Goal: Book appointment/travel/reservation

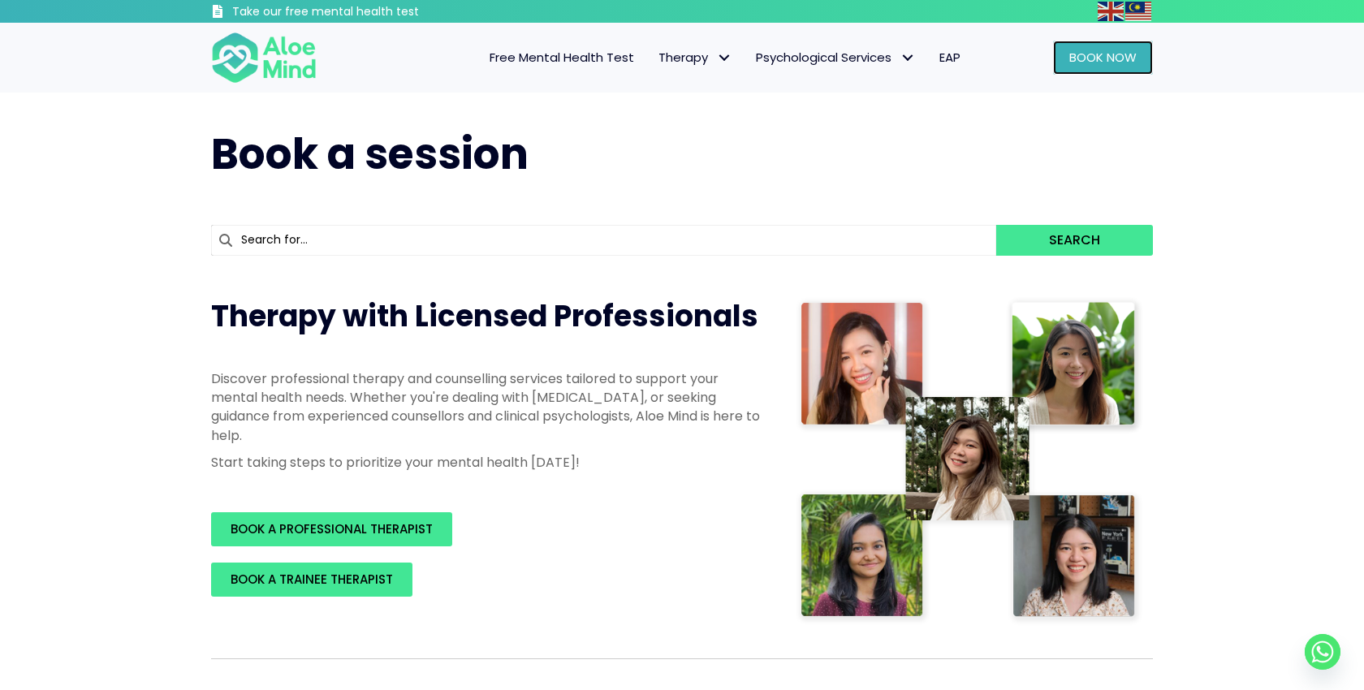
click at [1072, 64] on span "Book Now" at bounding box center [1102, 57] width 67 height 17
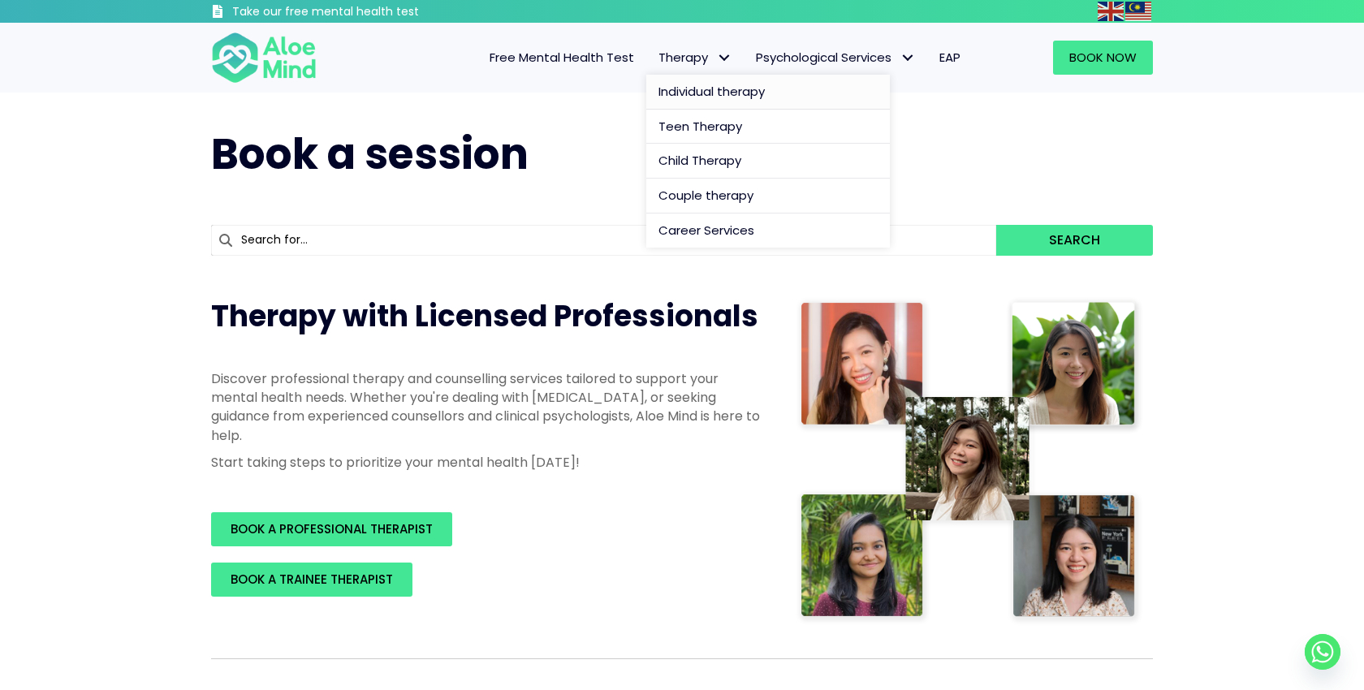
click at [709, 86] on span "Individual therapy" at bounding box center [711, 91] width 106 height 17
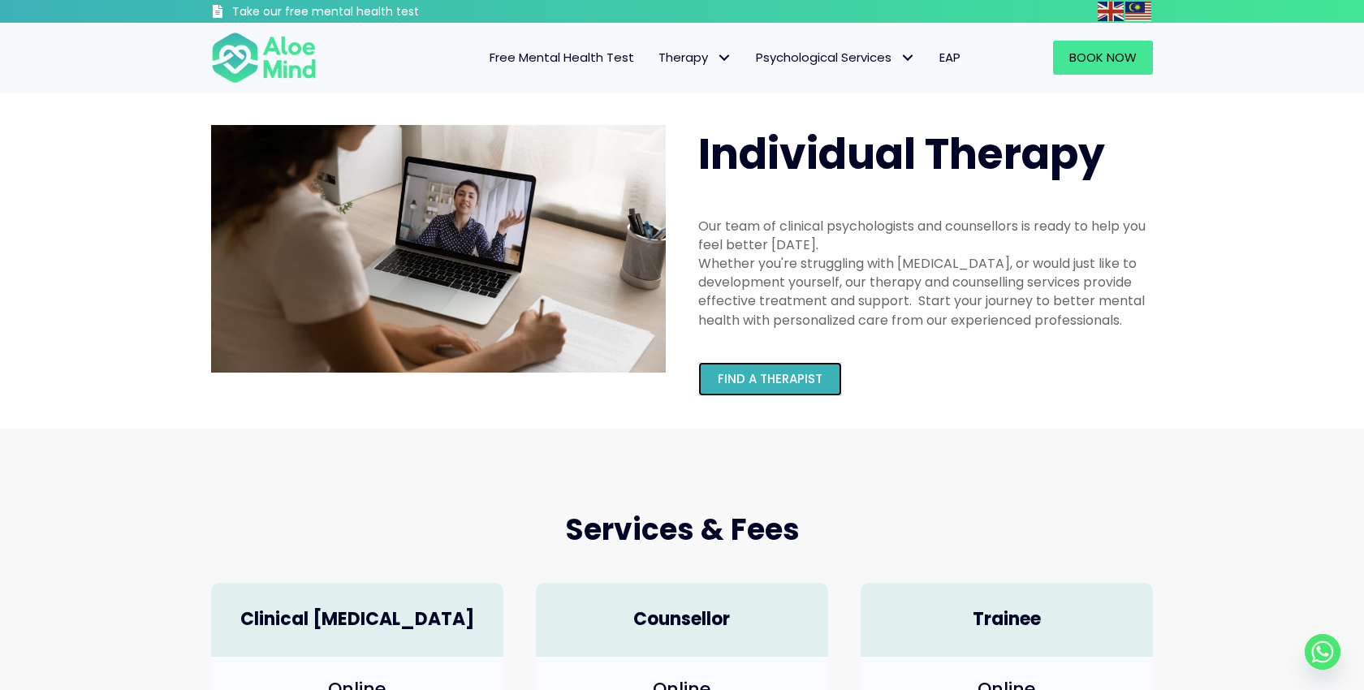
click at [786, 380] on span "Find a therapist" at bounding box center [770, 378] width 105 height 17
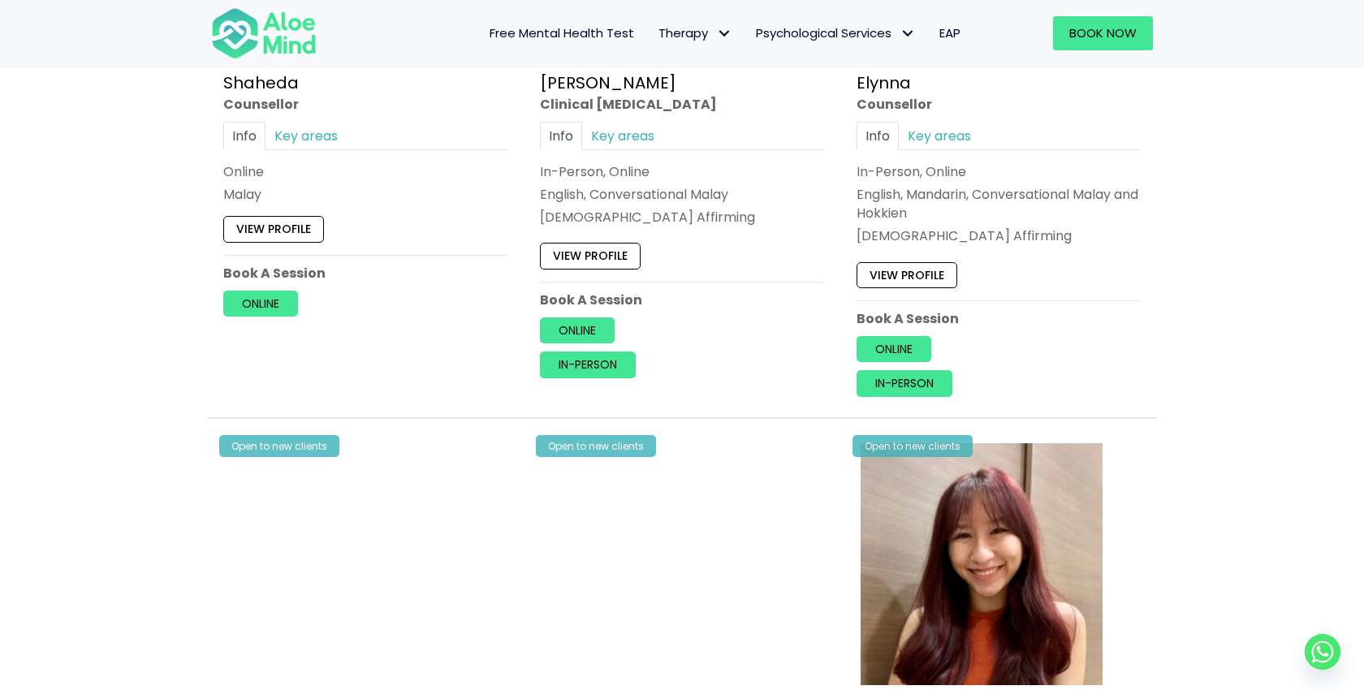
scroll to position [1687, 0]
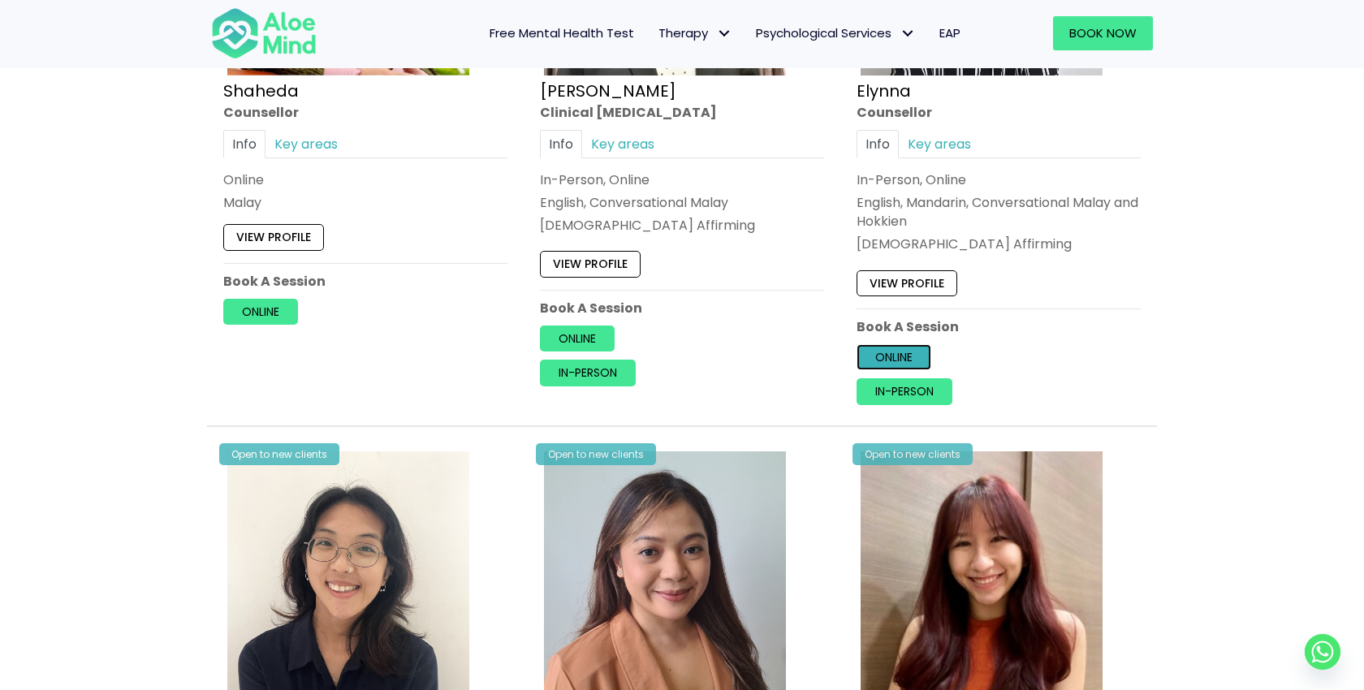
click at [905, 358] on link "Online" at bounding box center [893, 357] width 75 height 26
